Goal: Navigation & Orientation: Find specific page/section

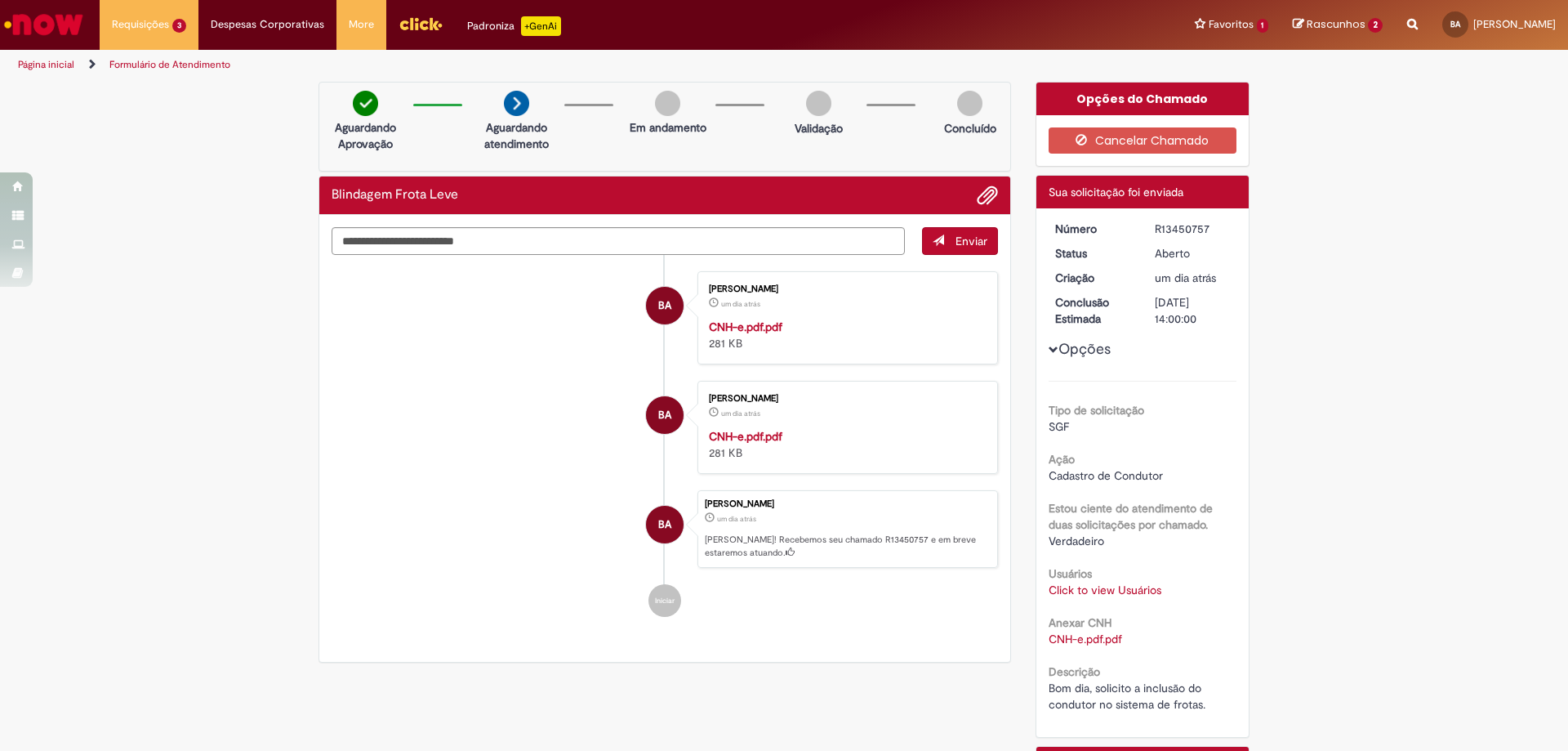
click at [74, 21] on img "Ir para a Homepage" at bounding box center [43, 25] width 84 height 33
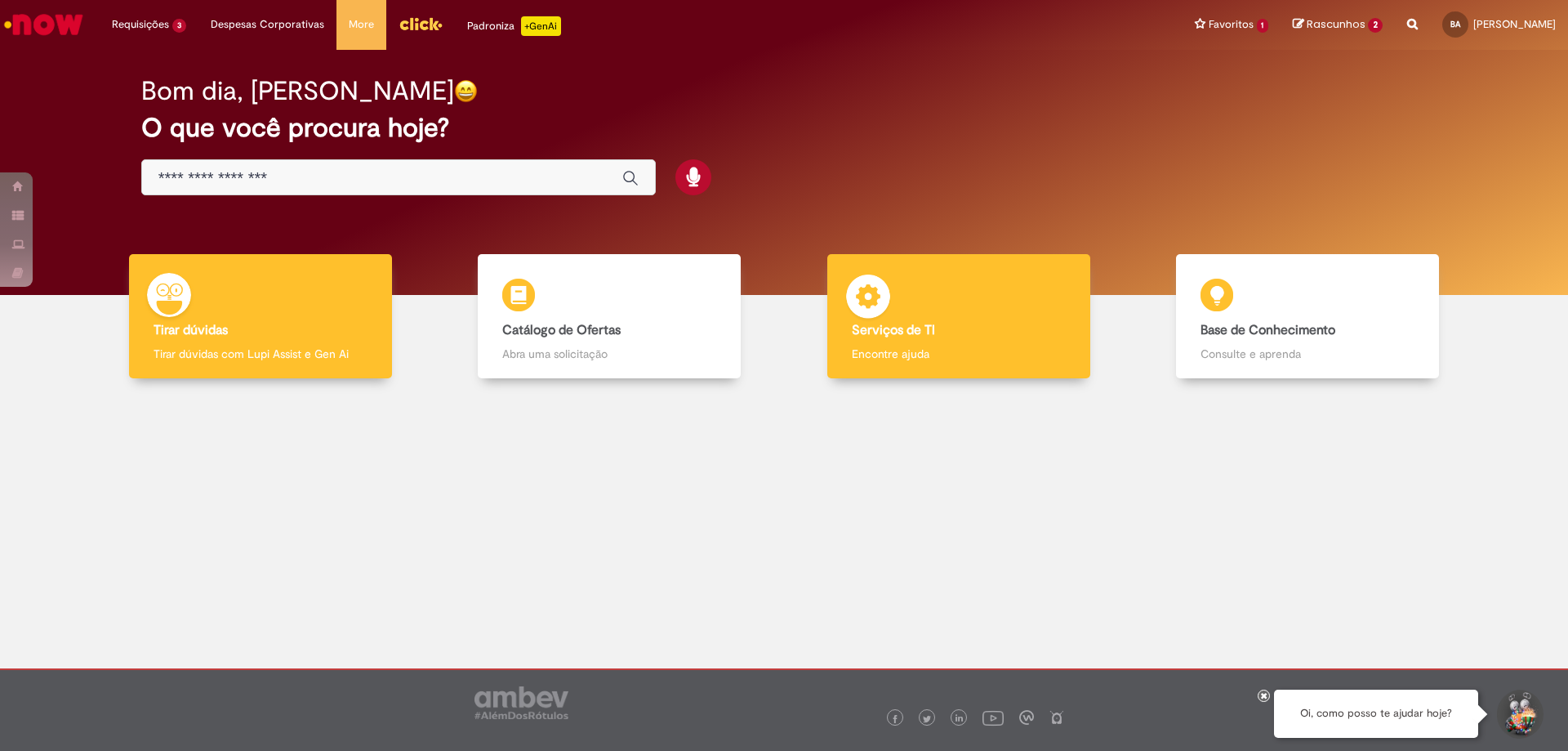
click at [1040, 322] on div "Serviços de TI Serviços de TI Encontre ajuda" at bounding box center [959, 316] width 263 height 125
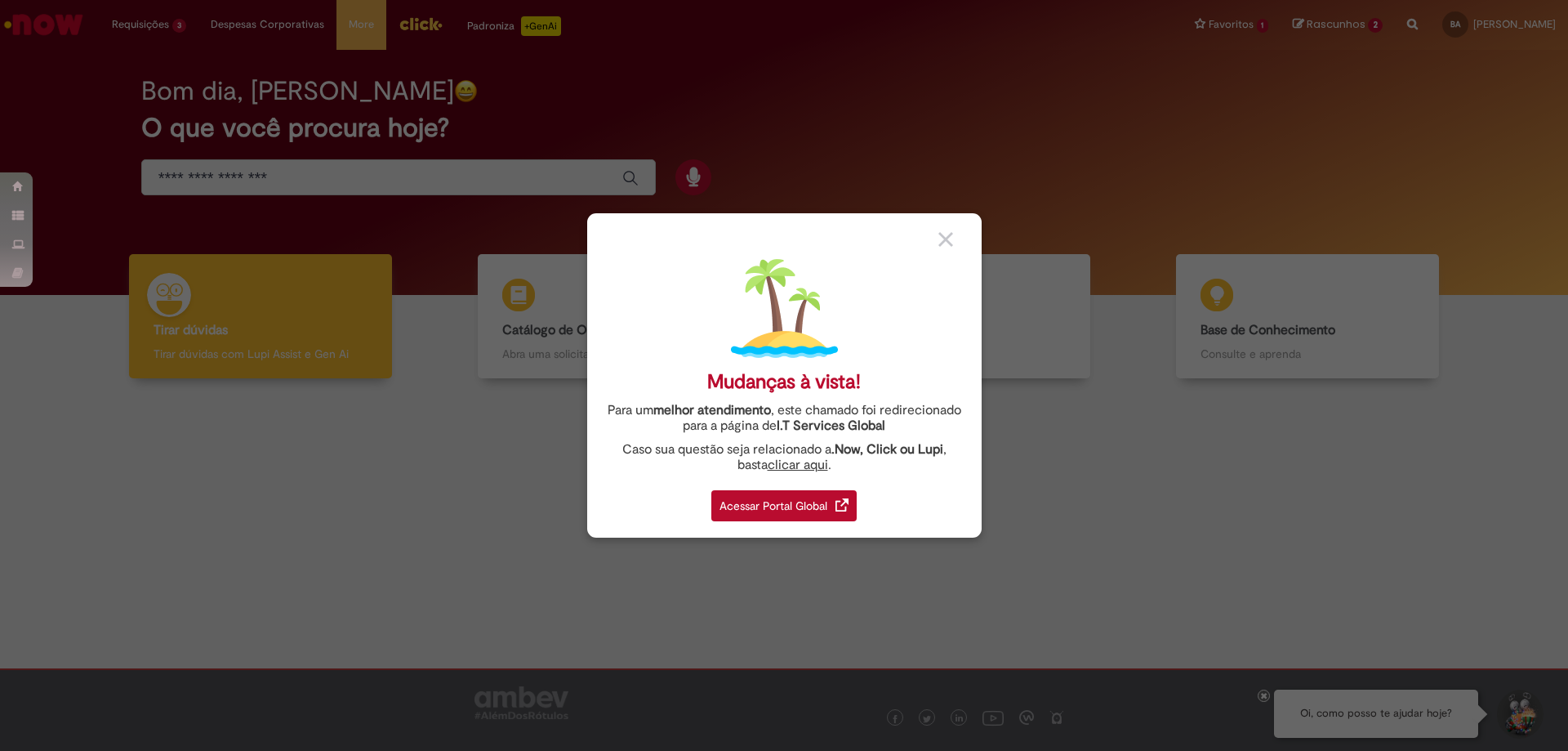
click at [834, 503] on div "Acessar Portal Global" at bounding box center [784, 506] width 145 height 31
